Goal: Find specific page/section: Find specific page/section

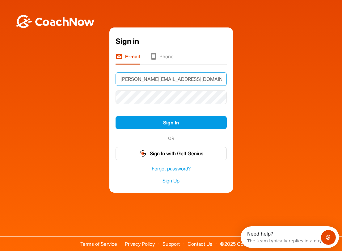
type input "[PERSON_NAME][EMAIL_ADDRESS][DOMAIN_NAME]"
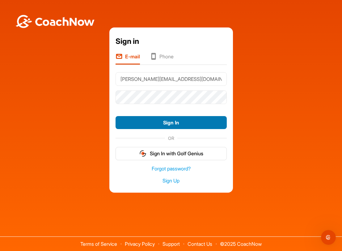
click at [152, 124] on button "Sign In" at bounding box center [171, 122] width 111 height 13
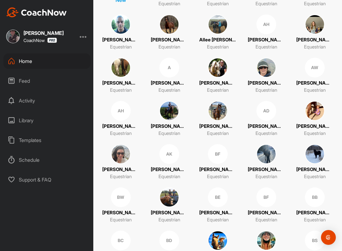
scroll to position [47, 0]
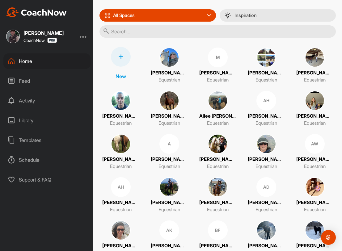
click at [133, 34] on input "text" at bounding box center [217, 31] width 236 height 12
type input "me"
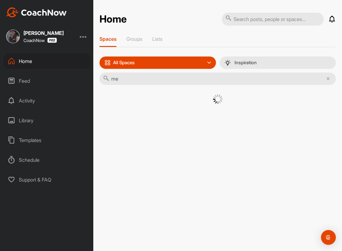
scroll to position [0, 0]
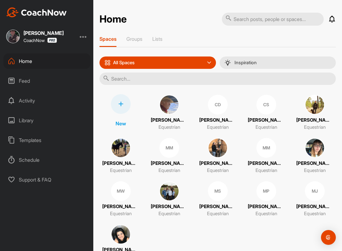
click at [120, 191] on div "MW" at bounding box center [121, 191] width 20 height 20
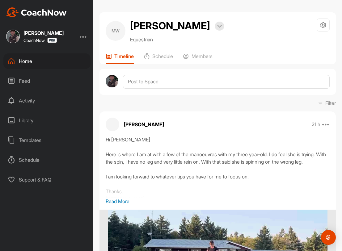
click at [23, 58] on div "Home" at bounding box center [46, 60] width 87 height 15
